Goal: Information Seeking & Learning: Learn about a topic

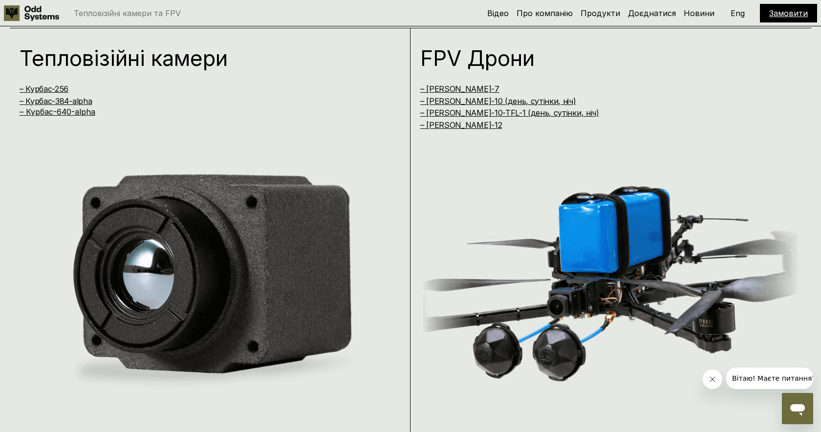
scroll to position [858, 0]
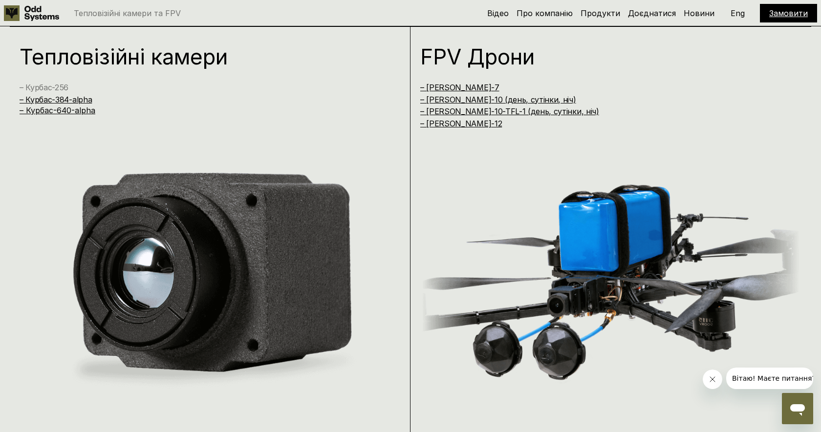
click at [63, 86] on link "– Курбас-256" at bounding box center [44, 88] width 49 height 10
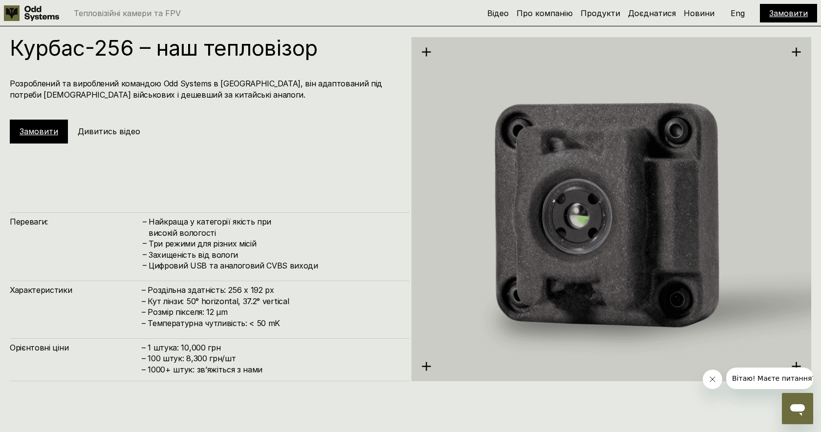
scroll to position [1319, 0]
click at [230, 233] on h4 "Найкраща у категорії якість при високій вологості" at bounding box center [273, 227] width 251 height 22
drag, startPoint x: 230, startPoint y: 233, endPoint x: 145, endPoint y: 217, distance: 86.0
click at [145, 217] on div "– Найкраща у категорії якість при високій вологості" at bounding box center [271, 227] width 258 height 22
drag, startPoint x: 144, startPoint y: 240, endPoint x: 277, endPoint y: 239, distance: 133.3
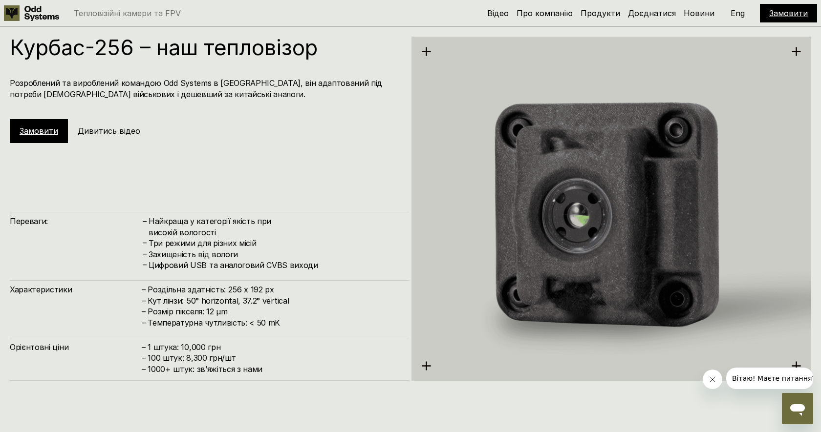
click at [278, 239] on div "– Три режими для різних місій" at bounding box center [271, 243] width 258 height 11
click at [282, 241] on h4 "Три режими для різних місій" at bounding box center [273, 243] width 251 height 11
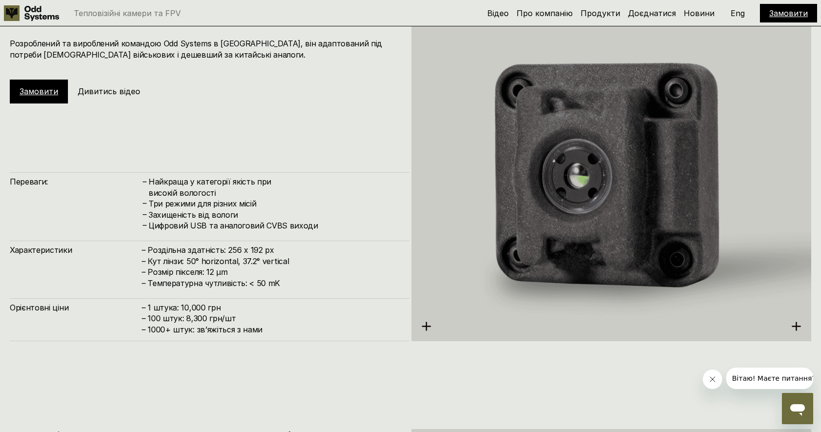
scroll to position [1360, 0]
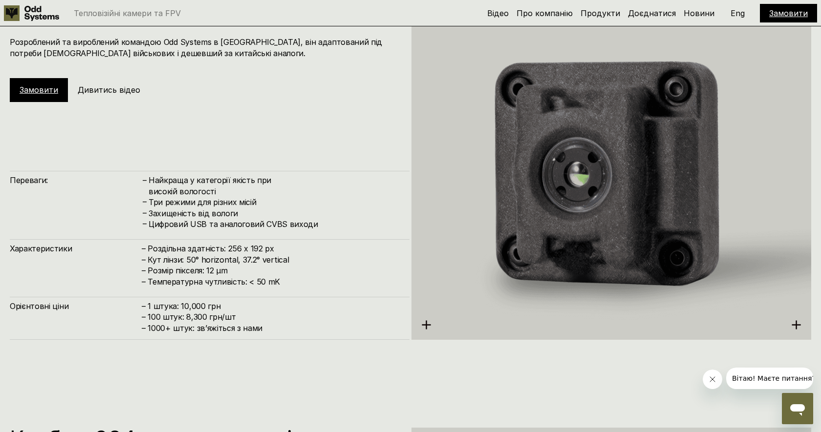
drag, startPoint x: 205, startPoint y: 269, endPoint x: 240, endPoint y: 269, distance: 35.2
click at [240, 269] on h4 "– Роздільна здатність: 256 x 192 px – Кут лінзи: 50° horizontal, 37.2° vertical…" at bounding box center [271, 265] width 258 height 44
click at [243, 269] on h4 "– Роздільна здатність: 256 x 192 px – Кут лінзи: 50° horizontal, 37.2° vertical…" at bounding box center [271, 265] width 258 height 44
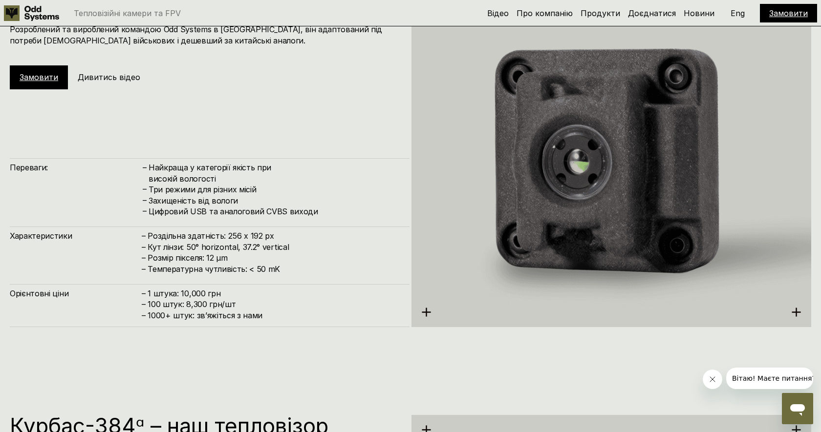
scroll to position [1374, 0]
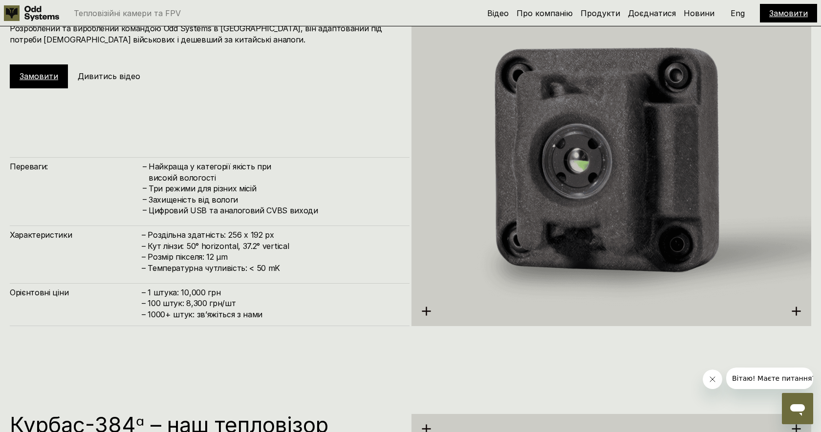
click at [284, 344] on div "Курбас-256 – наш тепловізор Розроблений та вироблений командою Odd Systems в [G…" at bounding box center [410, 139] width 821 height 432
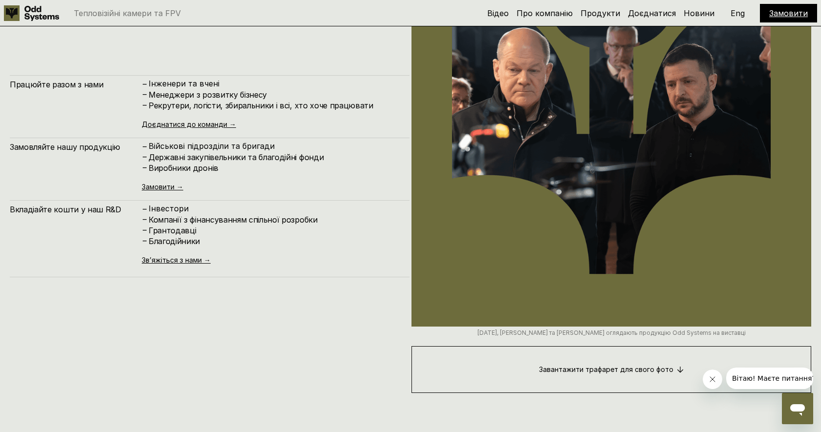
scroll to position [4257, 0]
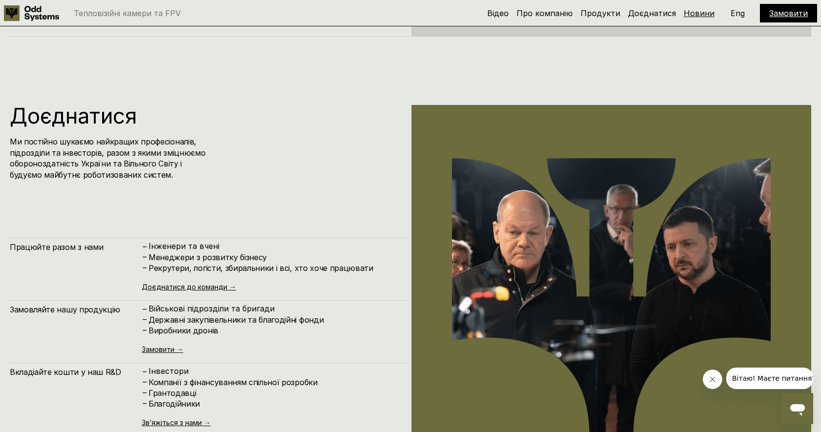
click at [687, 8] on link "Новини" at bounding box center [698, 13] width 31 height 10
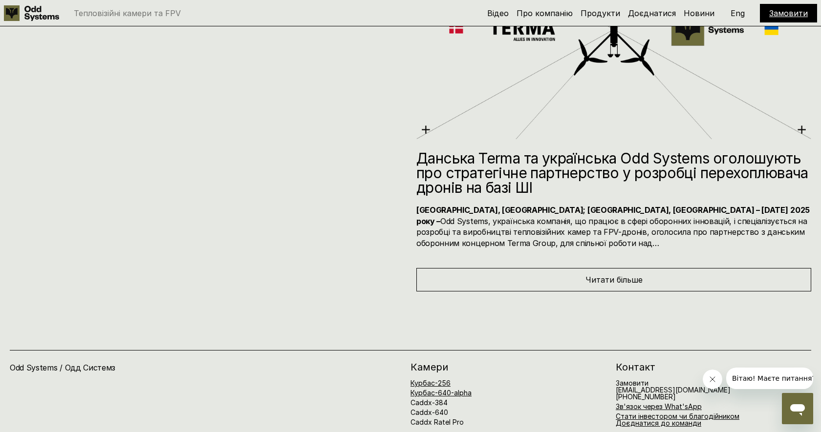
scroll to position [5154, 0]
